Goal: Transaction & Acquisition: Book appointment/travel/reservation

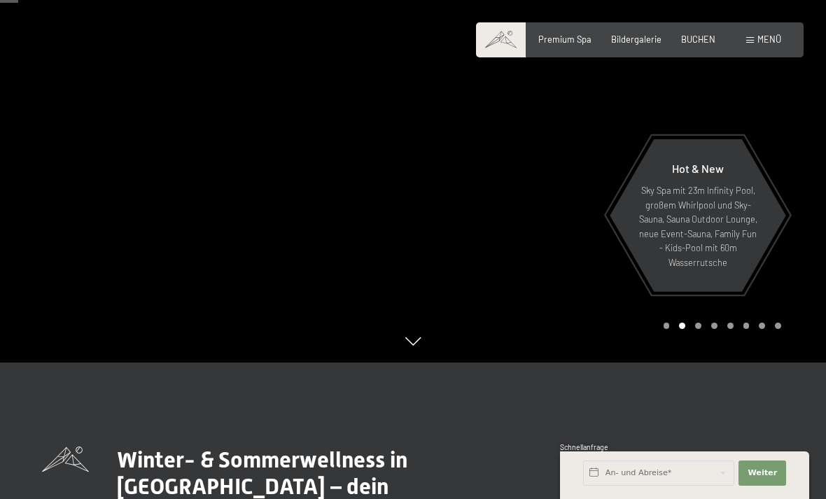
click at [703, 43] on span "BUCHEN" at bounding box center [698, 39] width 34 height 11
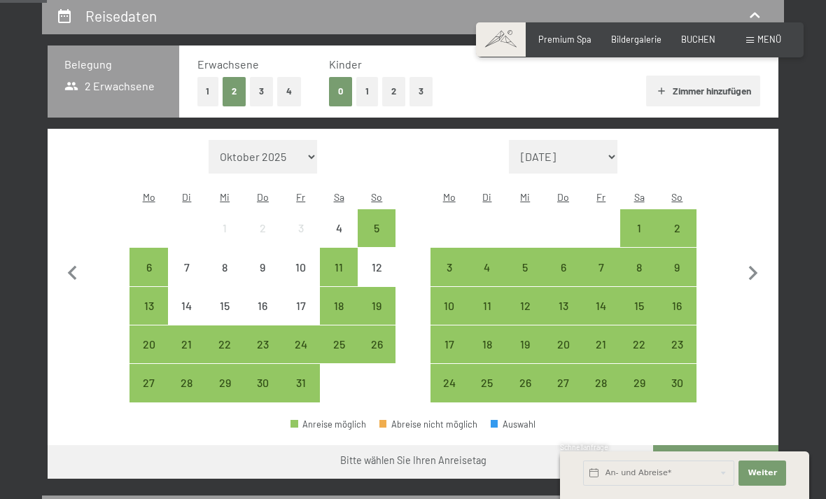
scroll to position [270, 0]
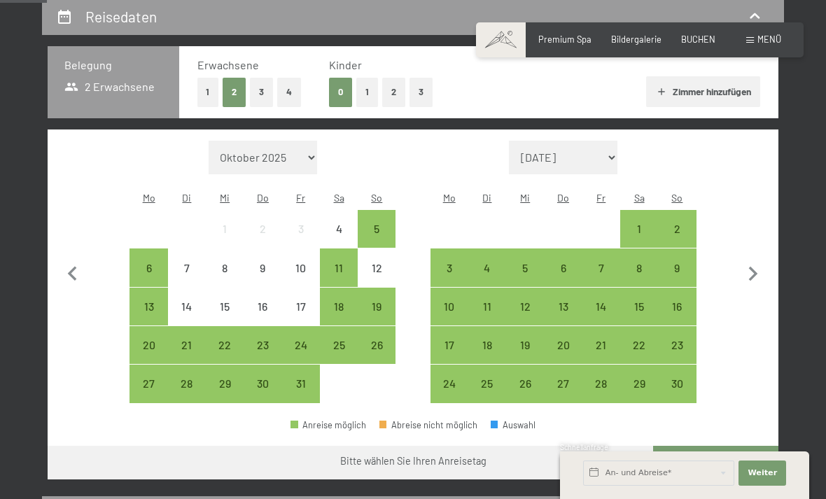
click at [342, 302] on div "18" at bounding box center [338, 318] width 35 height 35
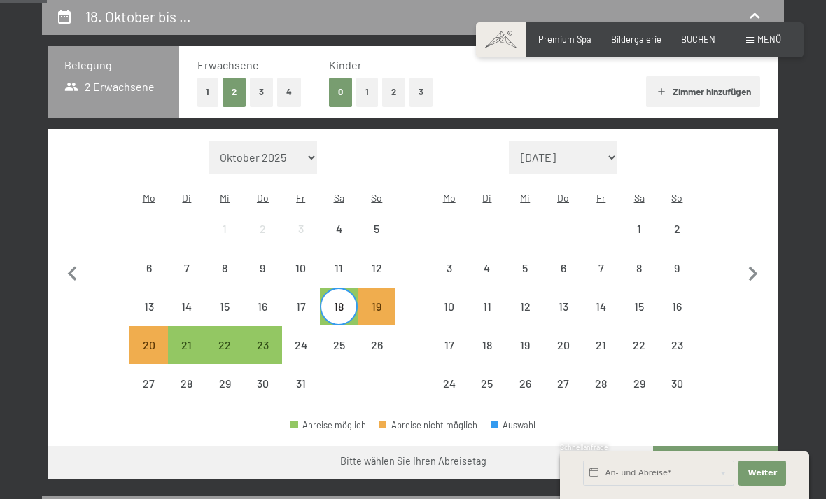
click at [346, 347] on div "25" at bounding box center [338, 356] width 35 height 35
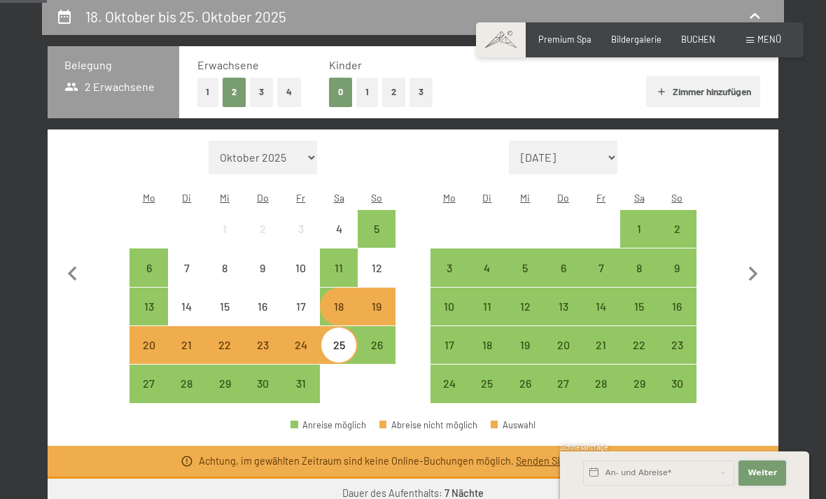
click at [766, 479] on span "Weiter" at bounding box center [761, 473] width 29 height 11
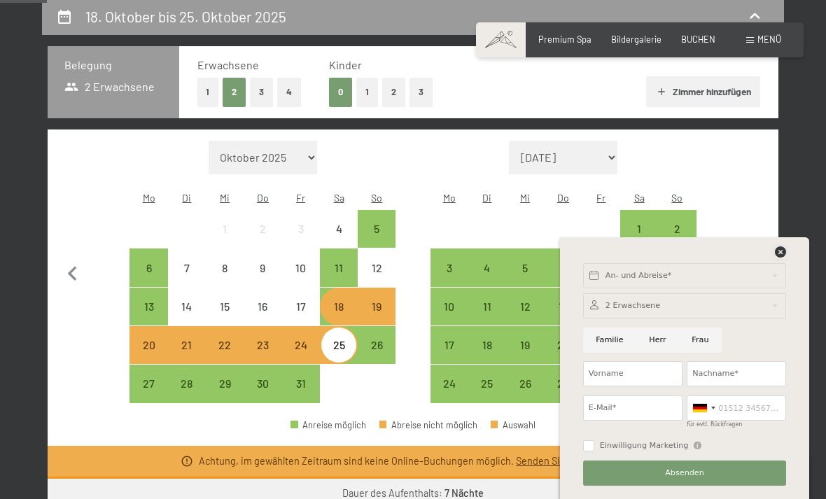
click at [783, 258] on icon at bounding box center [780, 251] width 11 height 11
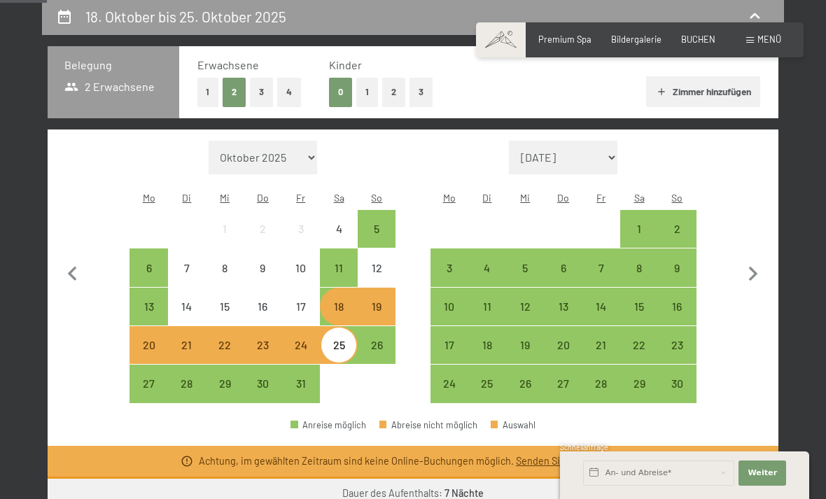
click at [639, 262] on div "8" at bounding box center [638, 279] width 35 height 35
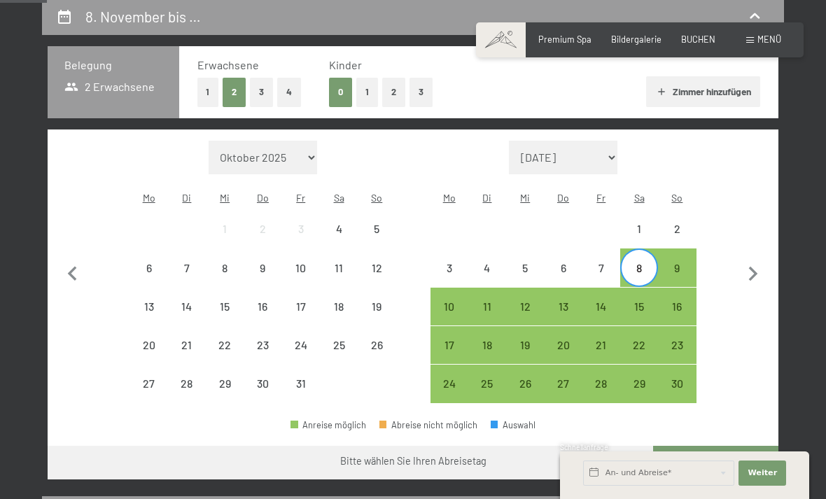
click at [642, 301] on div "15" at bounding box center [638, 318] width 35 height 35
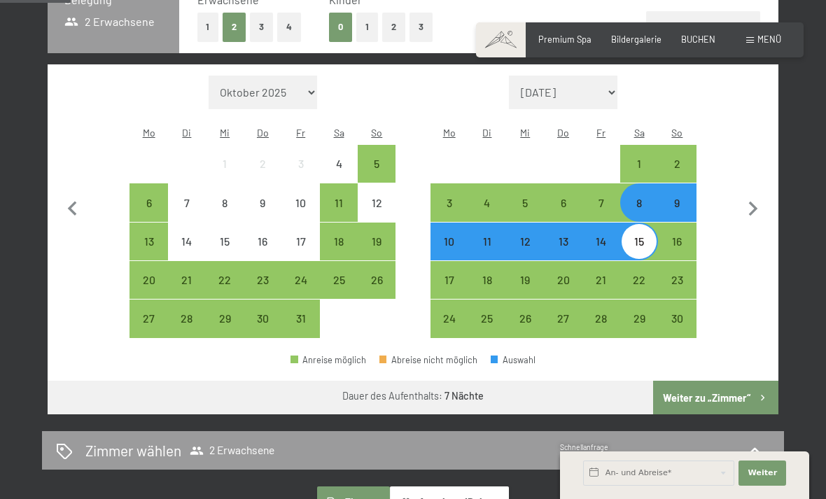
click at [730, 384] on button "Weiter zu „Zimmer“" at bounding box center [715, 398] width 125 height 34
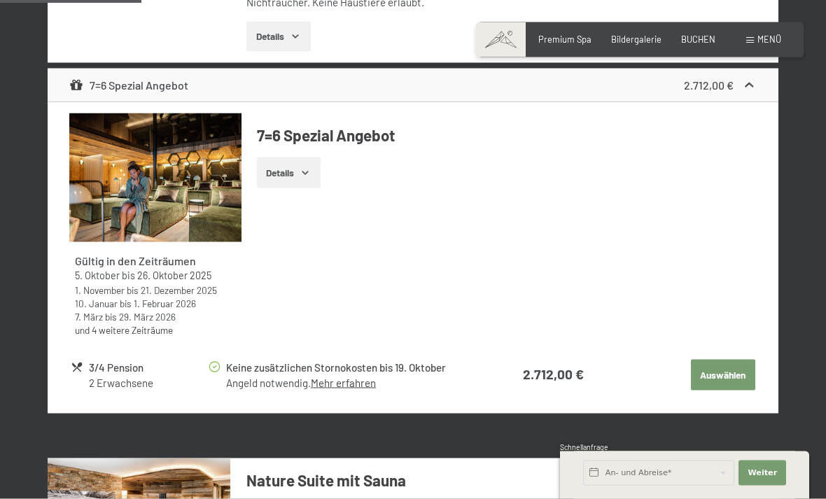
scroll to position [596, 0]
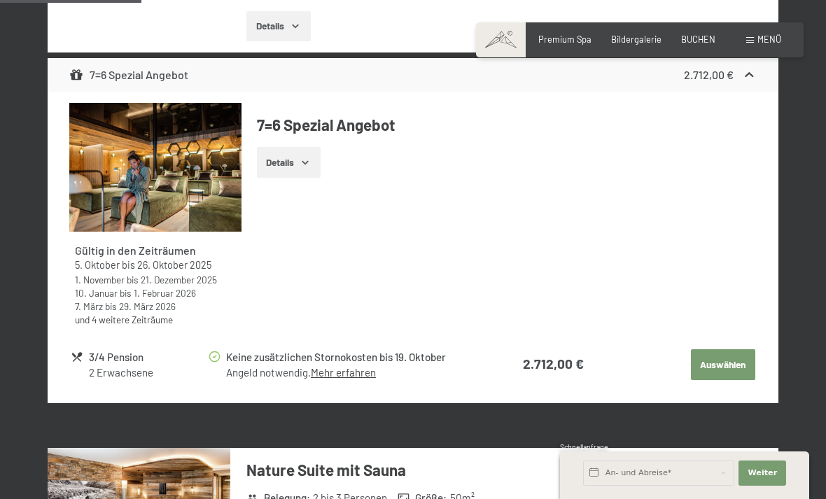
click at [313, 164] on button "Details" at bounding box center [289, 162] width 64 height 31
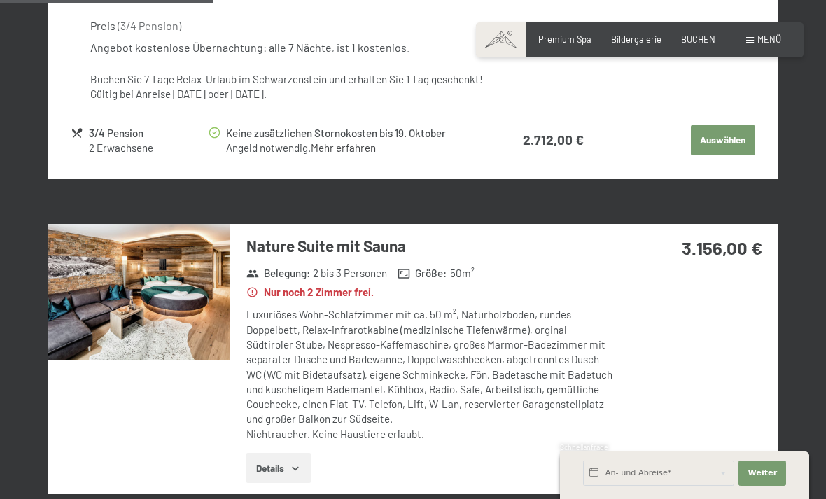
scroll to position [930, 0]
click at [722, 136] on button "Auswählen" at bounding box center [723, 141] width 64 height 31
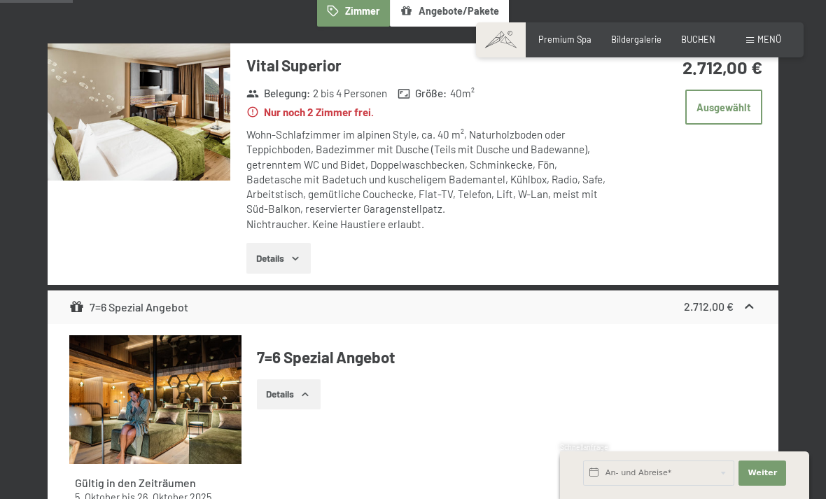
scroll to position [354, 0]
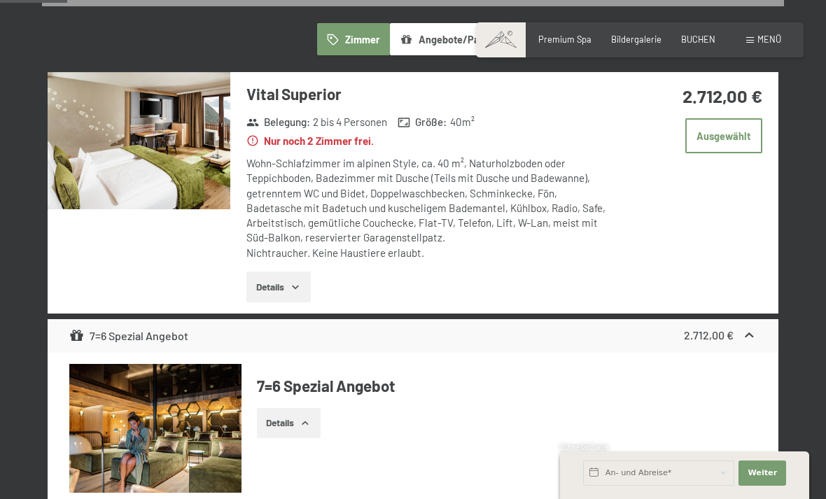
click at [153, 148] on img at bounding box center [139, 140] width 183 height 137
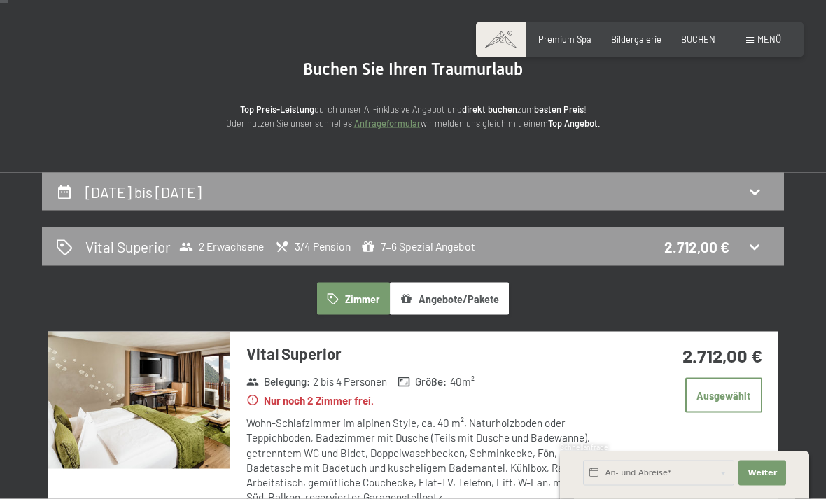
scroll to position [0, 0]
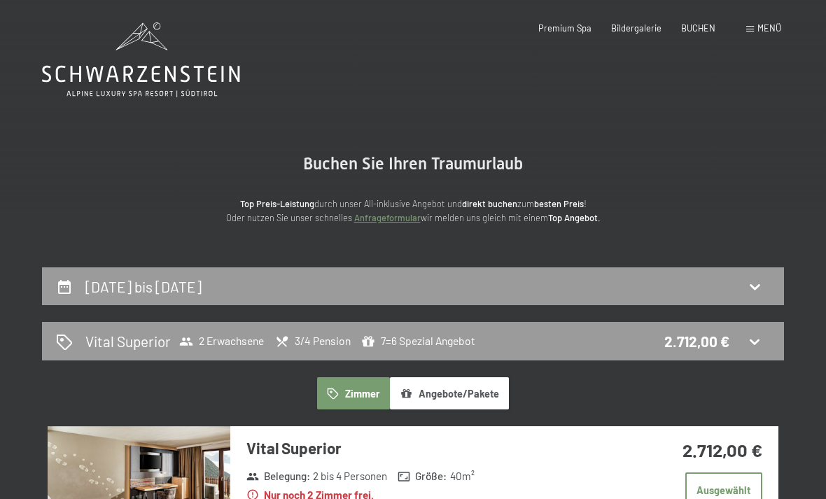
click at [643, 22] on div "Buchen Anfragen Premium Spa Bildergalerie BUCHEN Menü DE IT EN Gutschein Bilder…" at bounding box center [639, 28] width 283 height 13
click at [637, 32] on div "Bildergalerie" at bounding box center [636, 28] width 50 height 13
click at [646, 29] on span "Bildergalerie" at bounding box center [636, 27] width 50 height 11
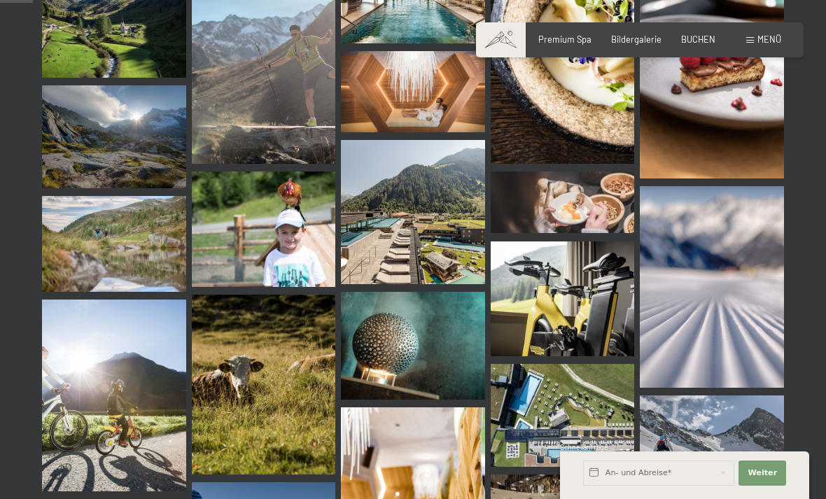
scroll to position [424, 0]
